Goal: Task Accomplishment & Management: Use online tool/utility

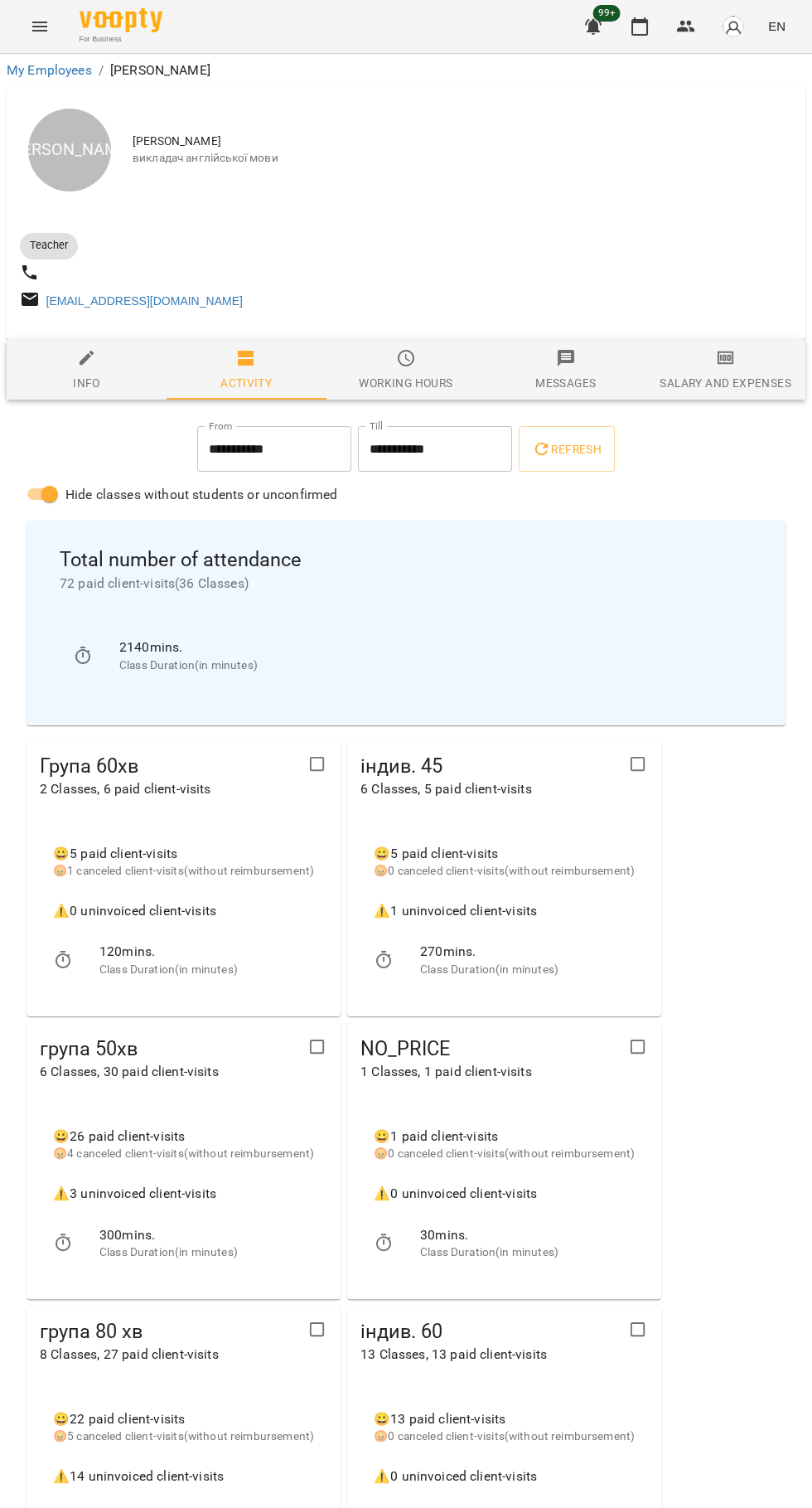
click at [640, 23] on icon "button" at bounding box center [640, 27] width 20 height 20
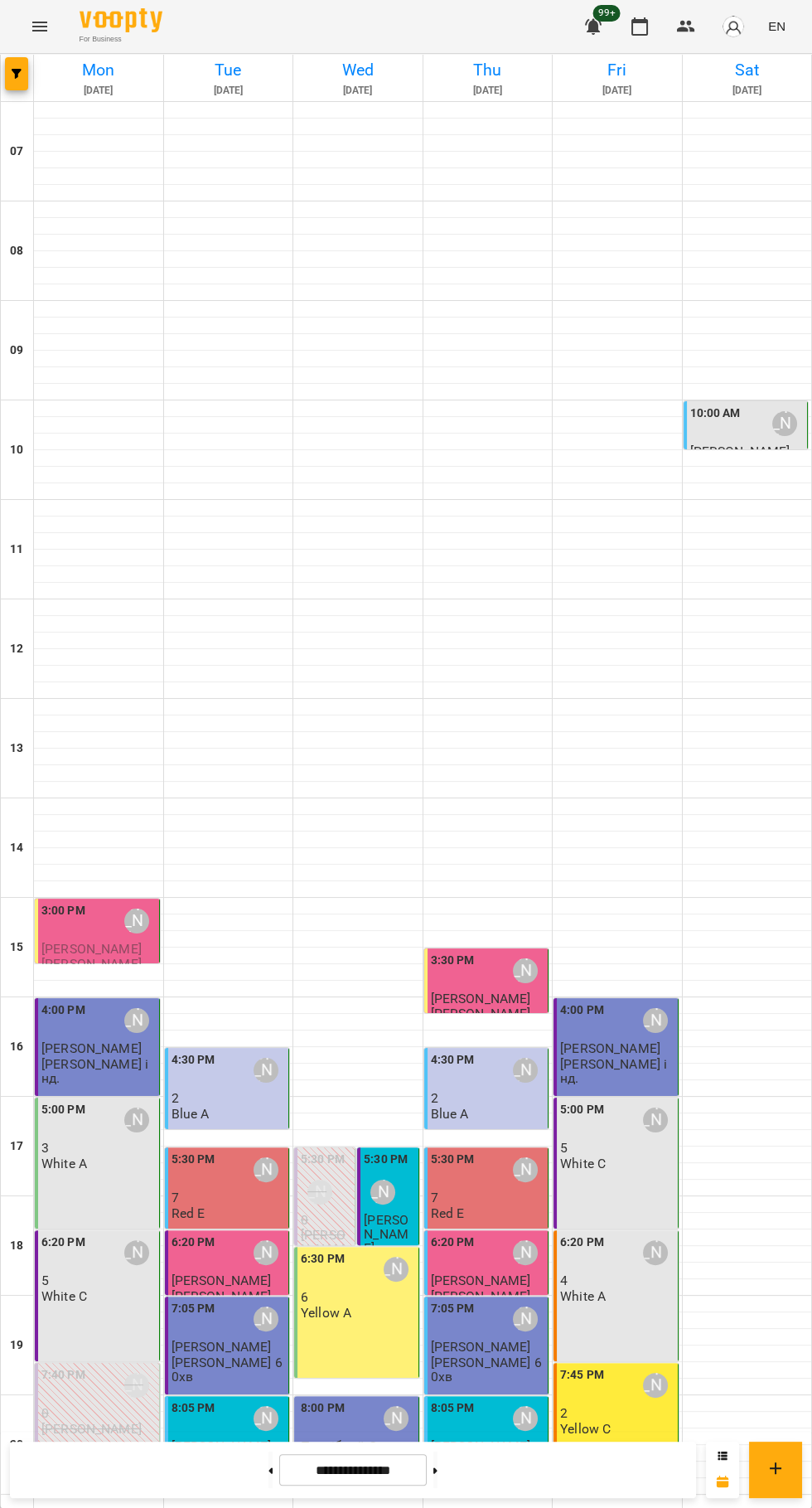
scroll to position [160, 0]
click at [437, 1470] on button at bounding box center [436, 1470] width 4 height 37
type input "**********"
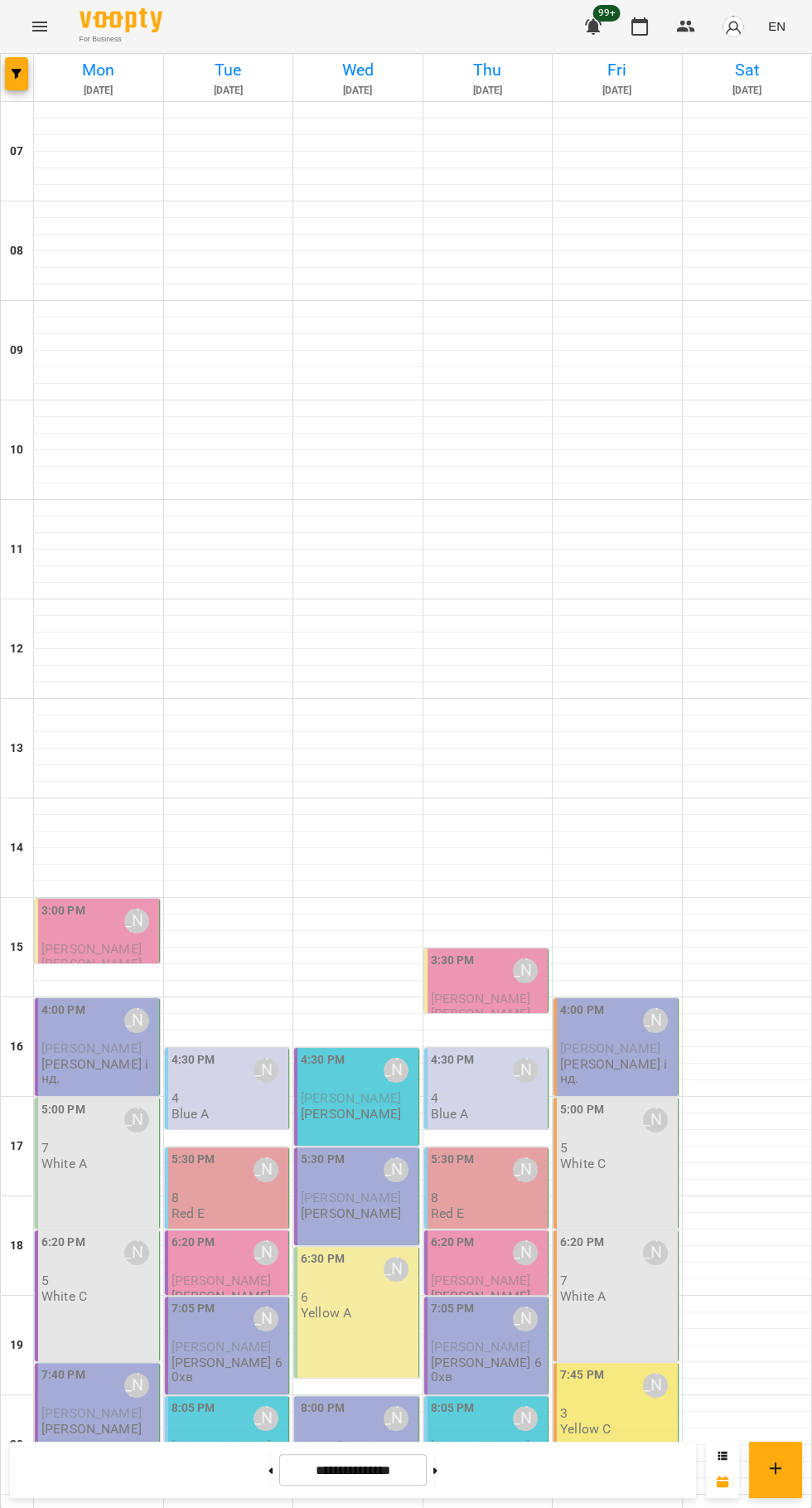
click at [79, 902] on div "3:00 PM" at bounding box center [64, 920] width 44 height 38
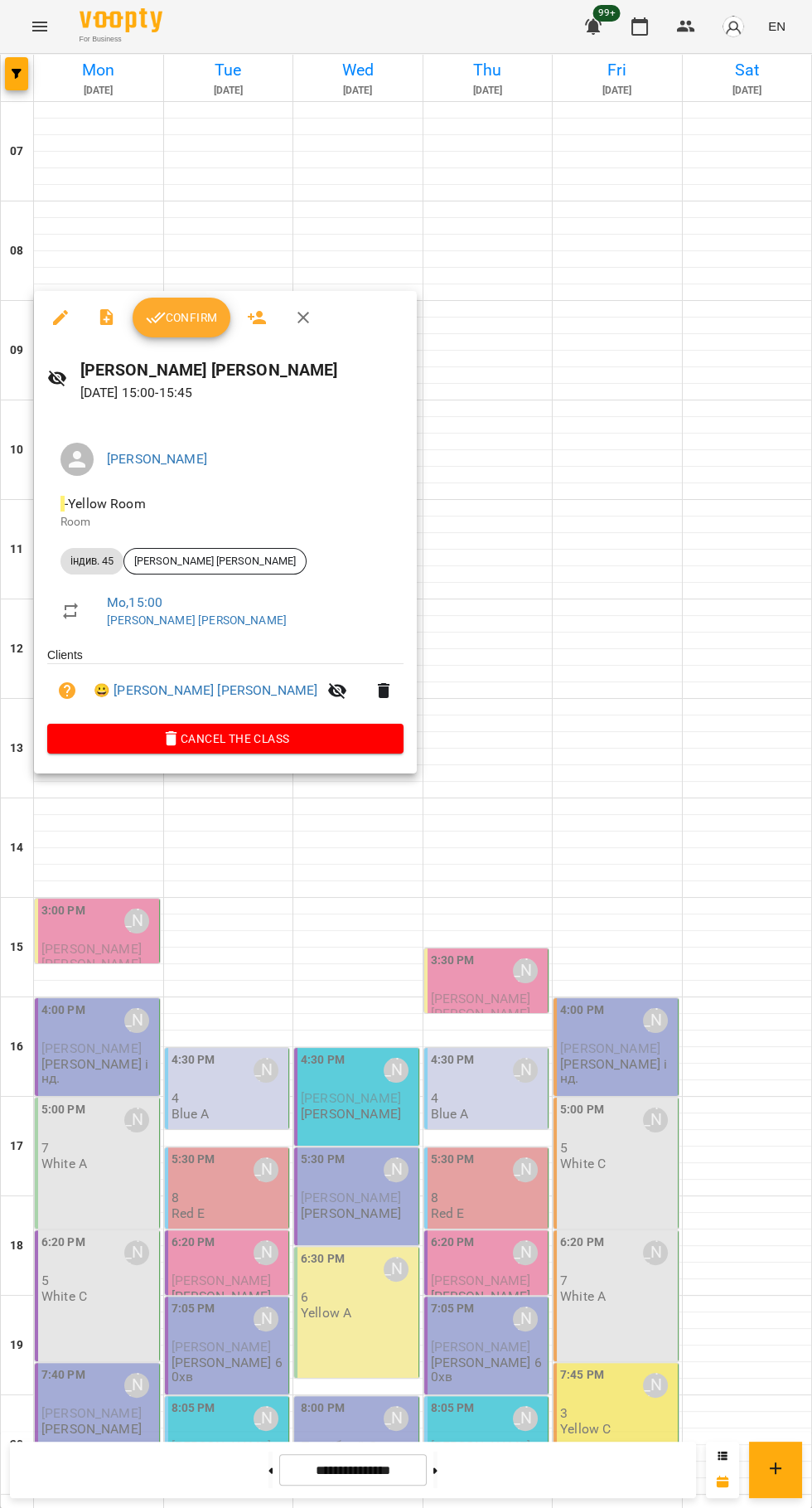
click at [186, 317] on span "Confirm" at bounding box center [181, 317] width 71 height 20
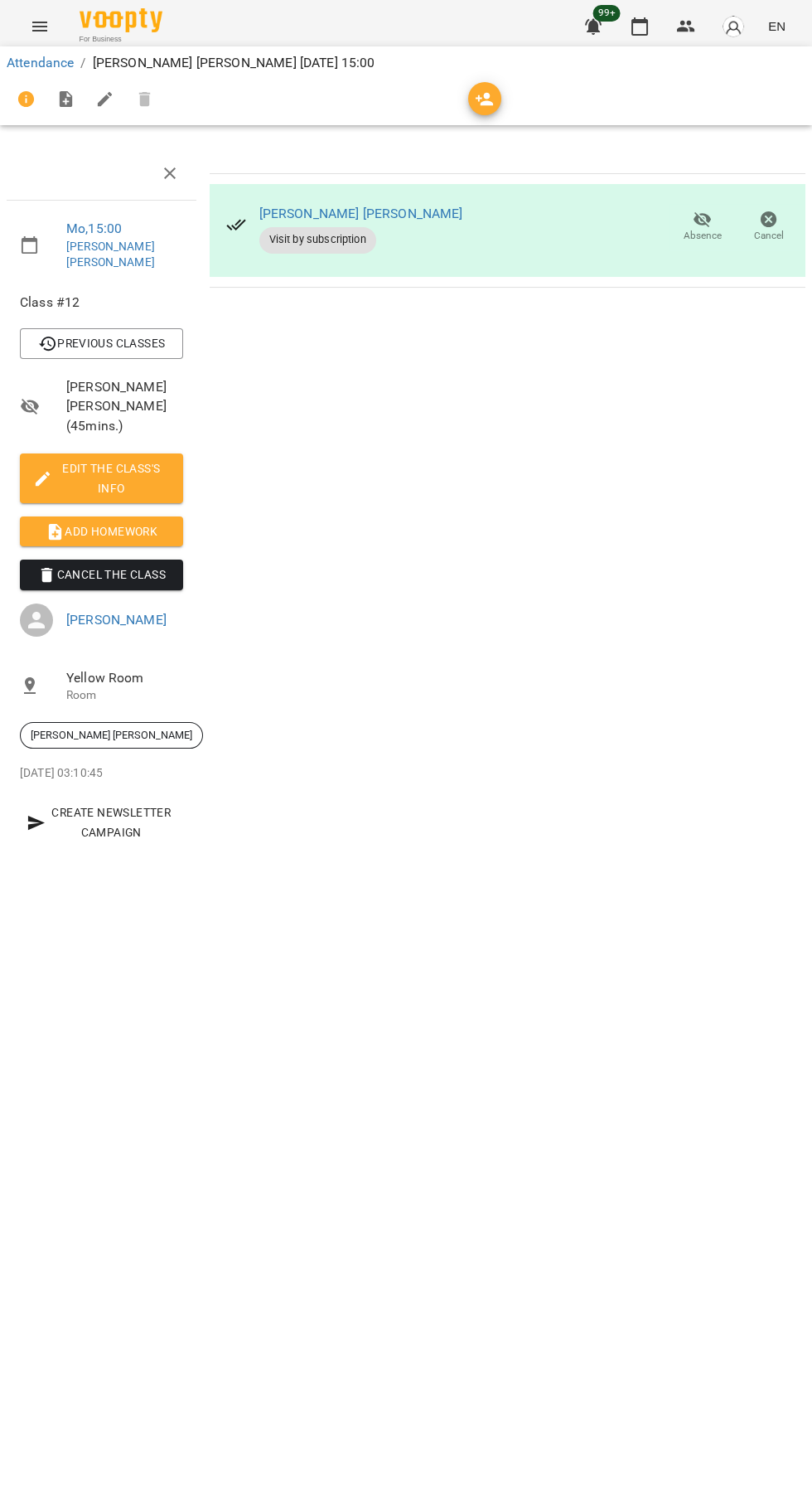
click at [122, 521] on span "Add Homework" at bounding box center [102, 532] width 137 height 20
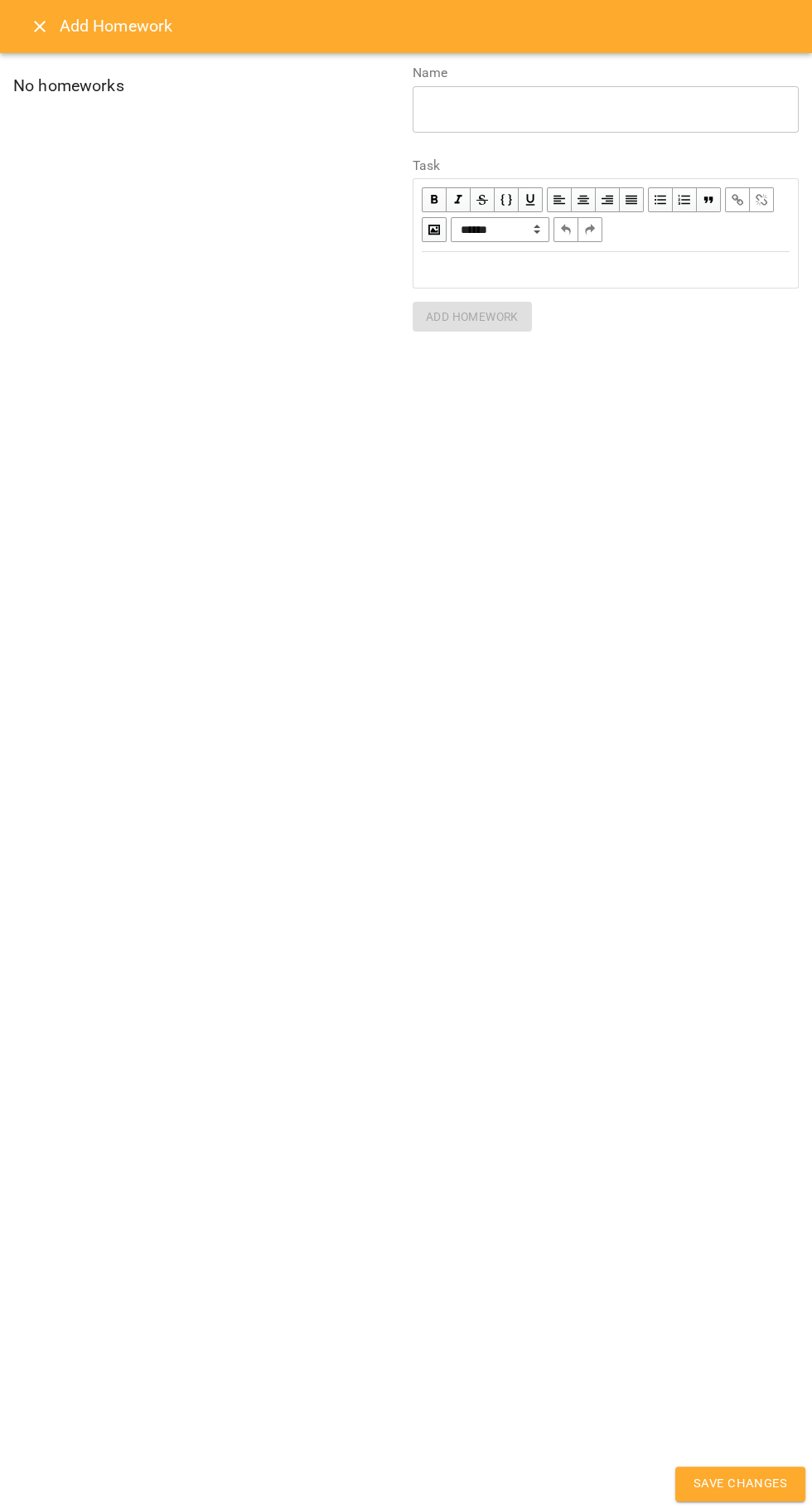
click at [615, 281] on div "Edit text" at bounding box center [605, 269] width 383 height 34
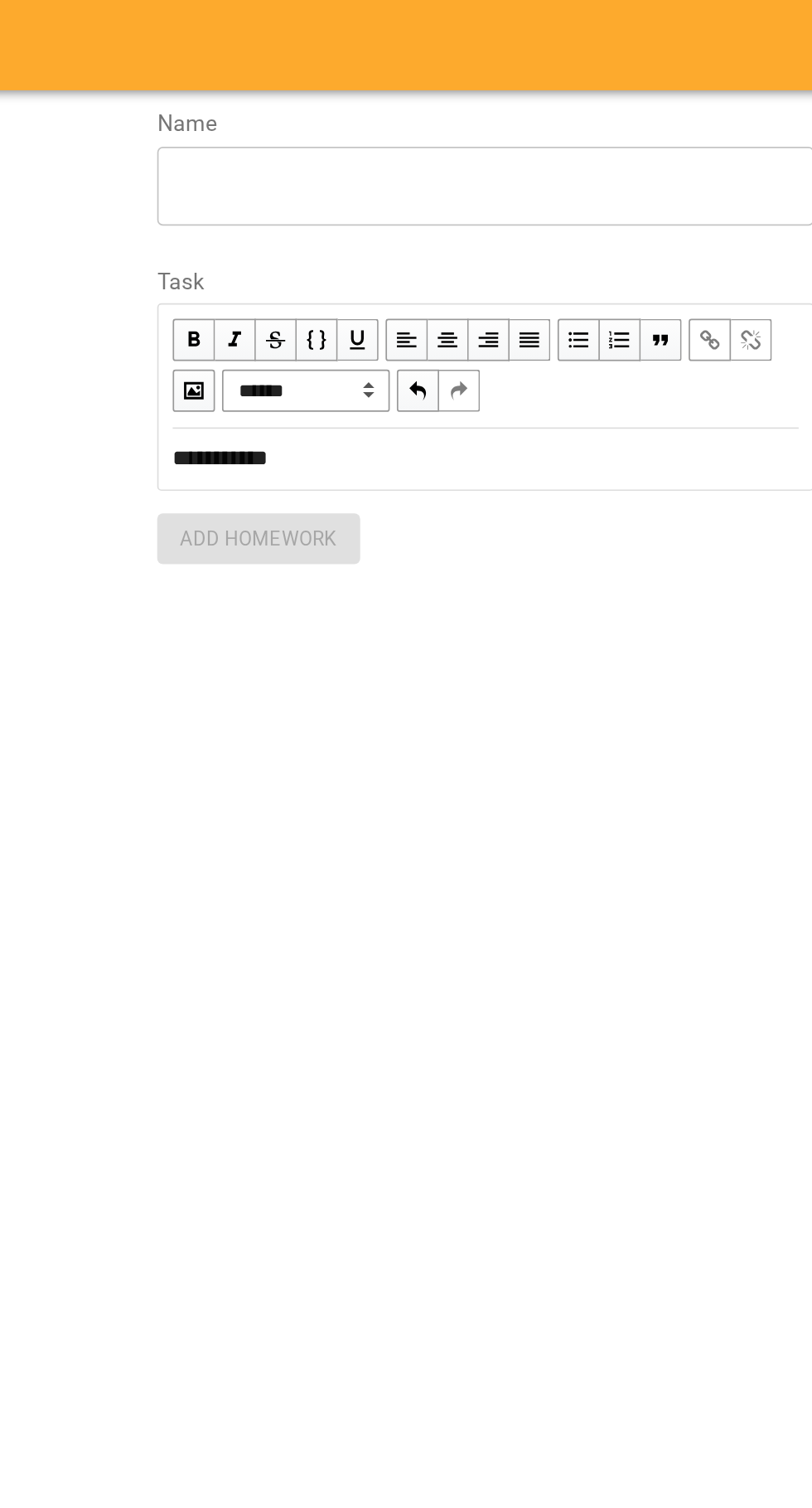
click at [446, 70] on label "Name" at bounding box center [605, 73] width 387 height 13
click at [440, 111] on textarea at bounding box center [605, 109] width 363 height 16
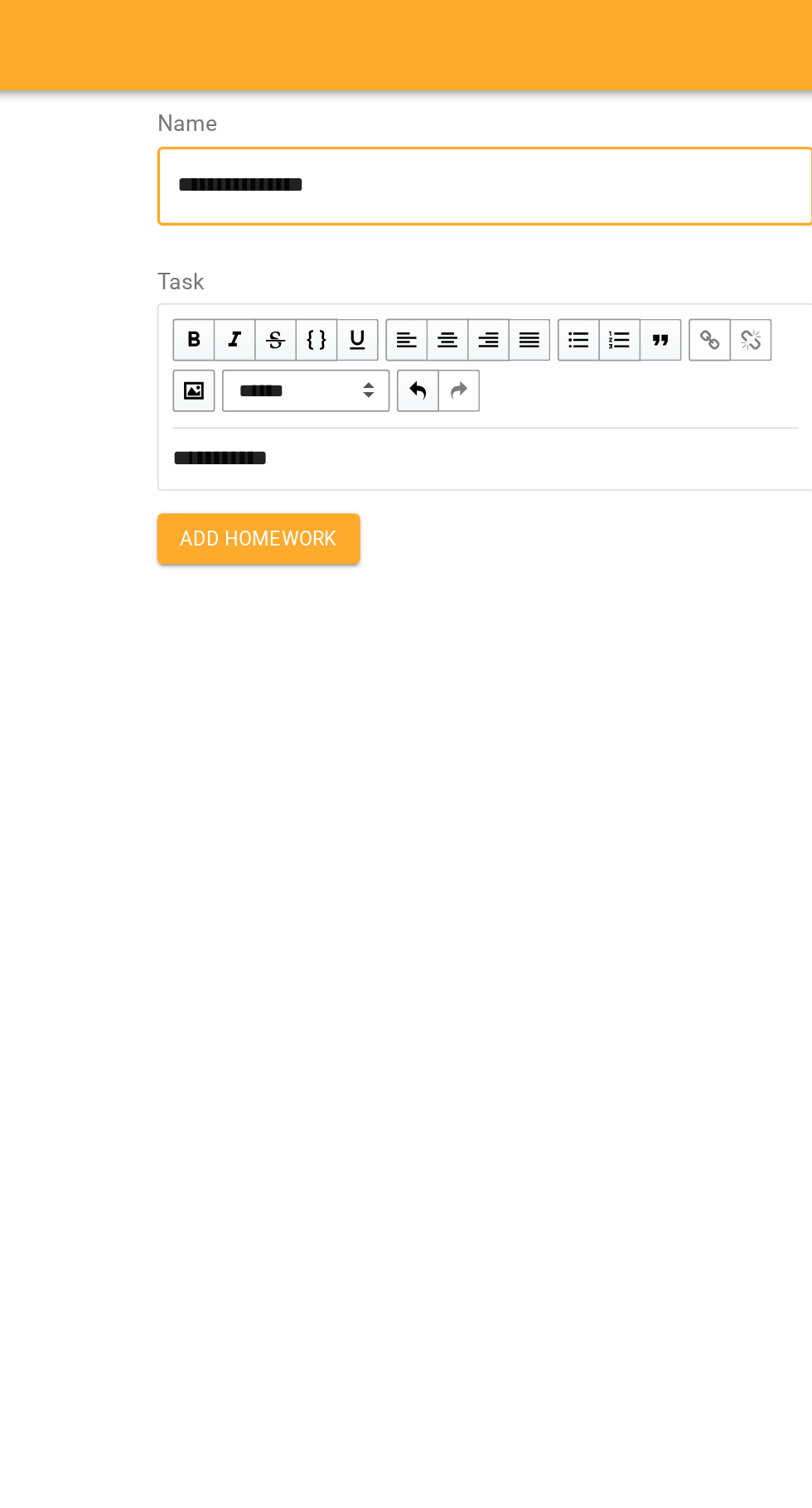
type textarea "**********"
click at [436, 329] on button "Add Homework" at bounding box center [472, 317] width 119 height 30
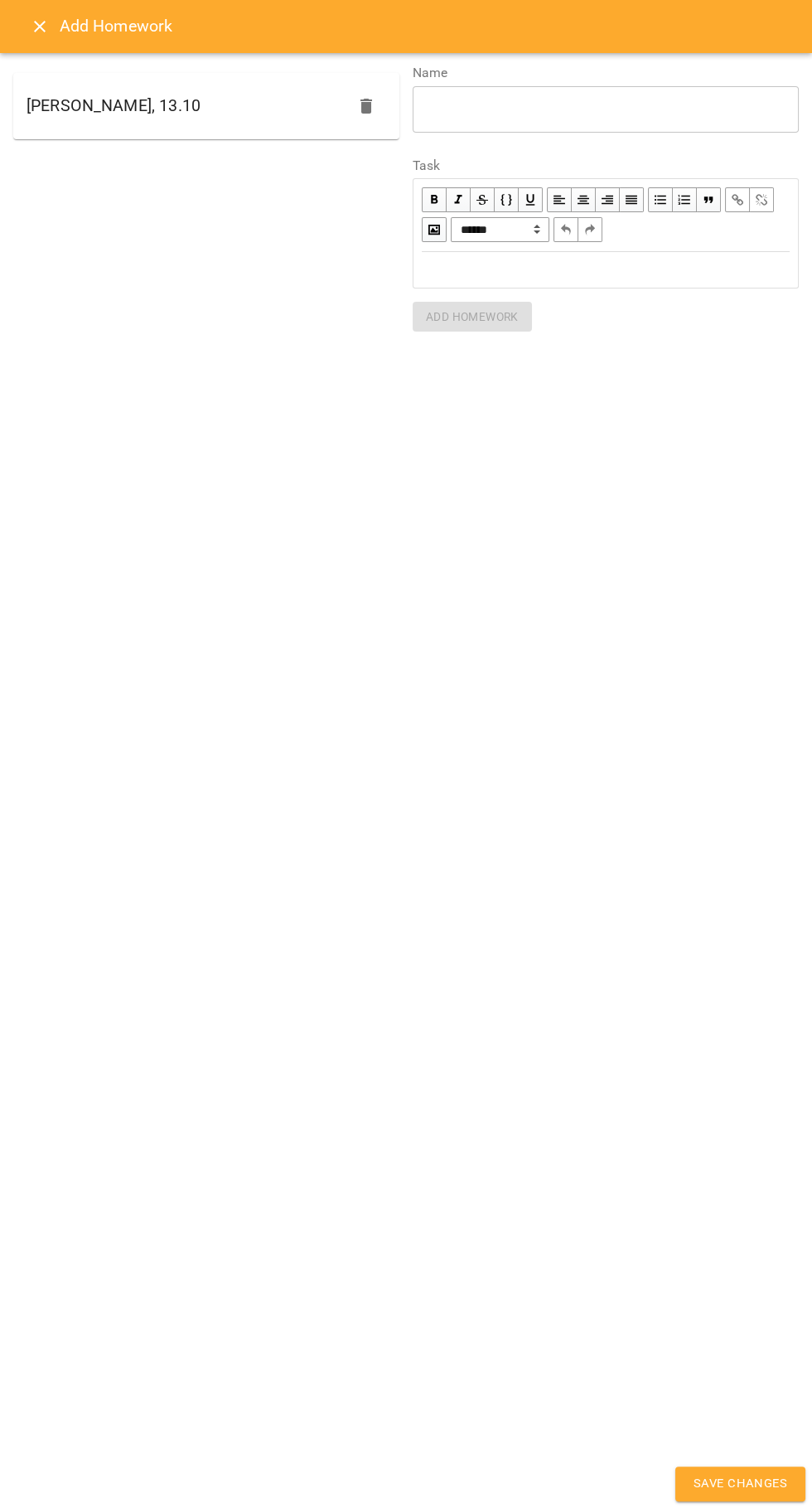
click at [708, 1479] on span "Save Changes" at bounding box center [740, 1483] width 93 height 21
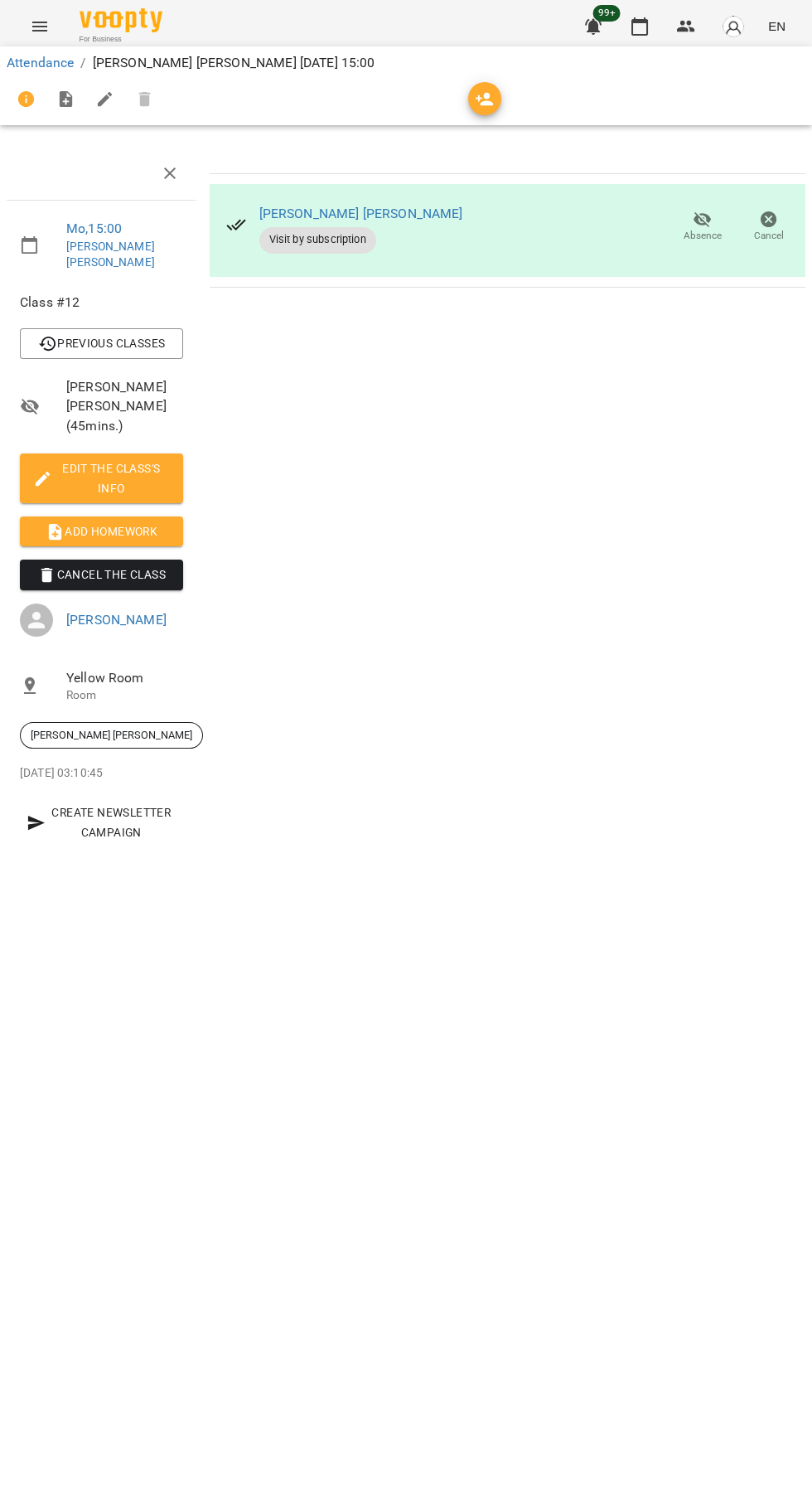
click at [630, 29] on button "button" at bounding box center [639, 26] width 40 height 40
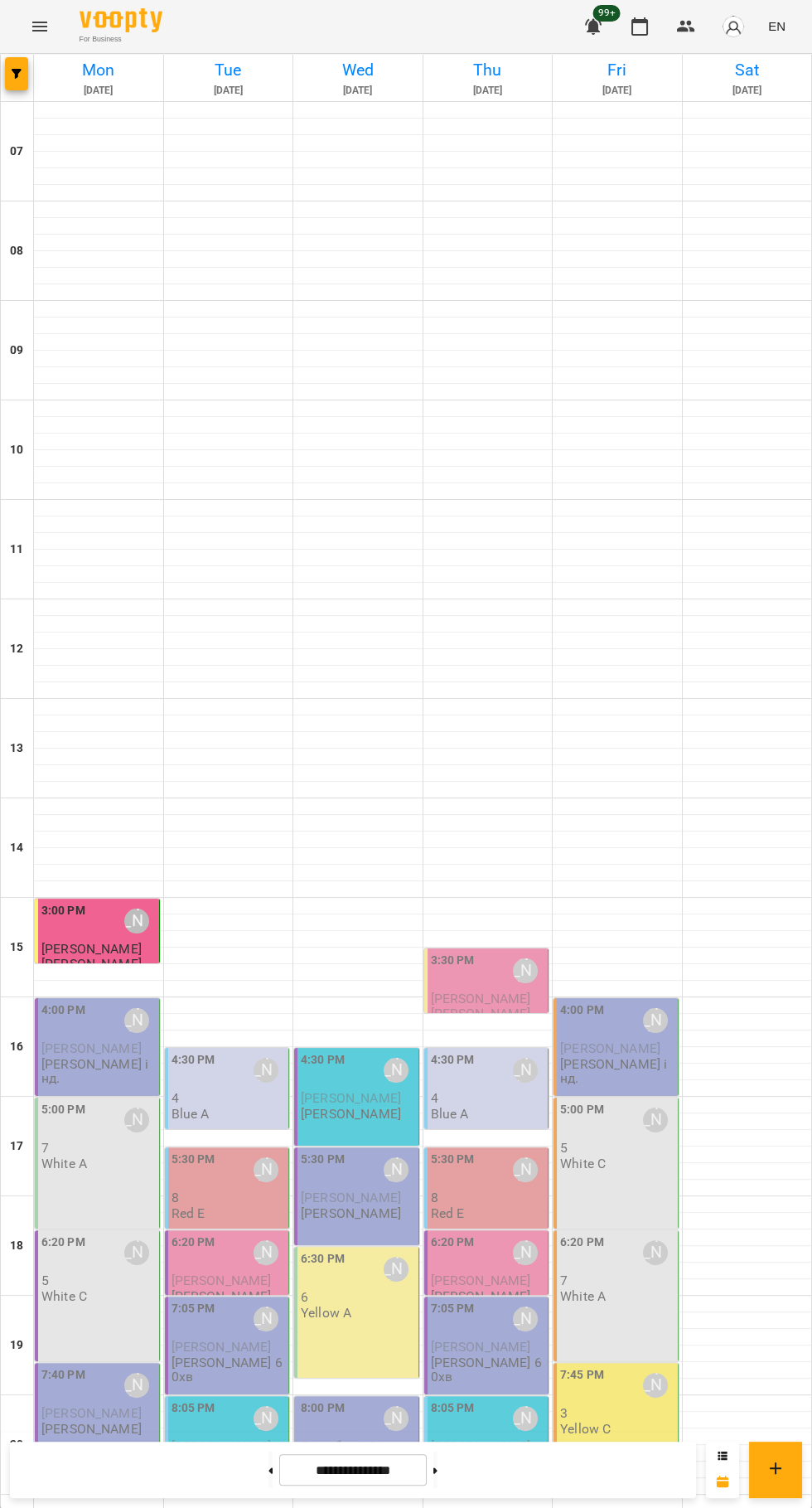
scroll to position [160, 0]
